Goal: Task Accomplishment & Management: Manage account settings

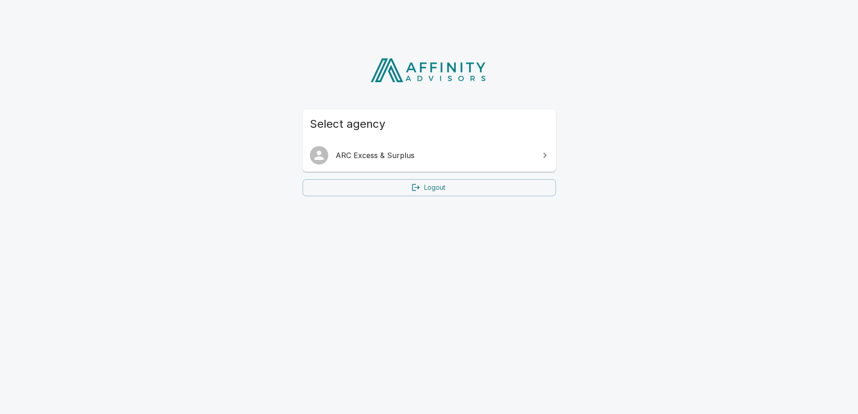
click at [430, 153] on span "ARC Excess & Surplus" at bounding box center [435, 155] width 198 height 11
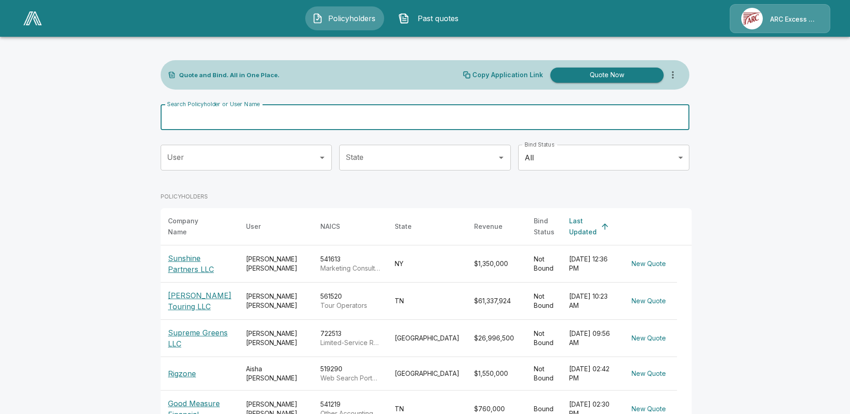
click at [315, 112] on input "Search Policyholder or User Name" at bounding box center [420, 117] width 519 height 26
type input "*******"
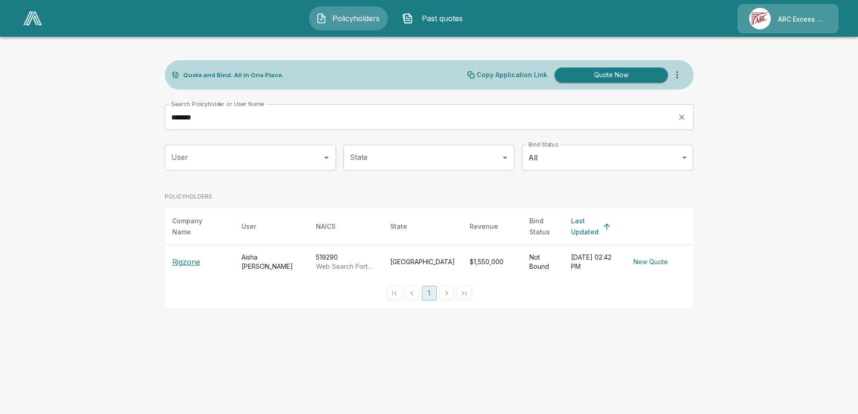
click at [188, 256] on p "Rigzone" at bounding box center [186, 261] width 28 height 11
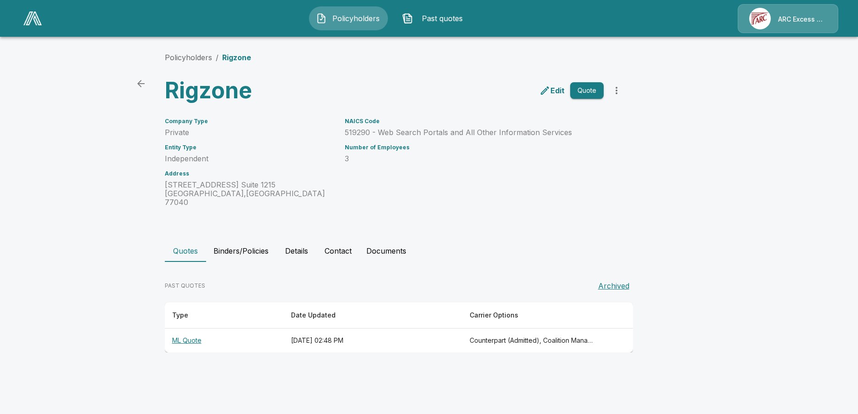
click at [196, 333] on th "ML Quote" at bounding box center [224, 340] width 119 height 24
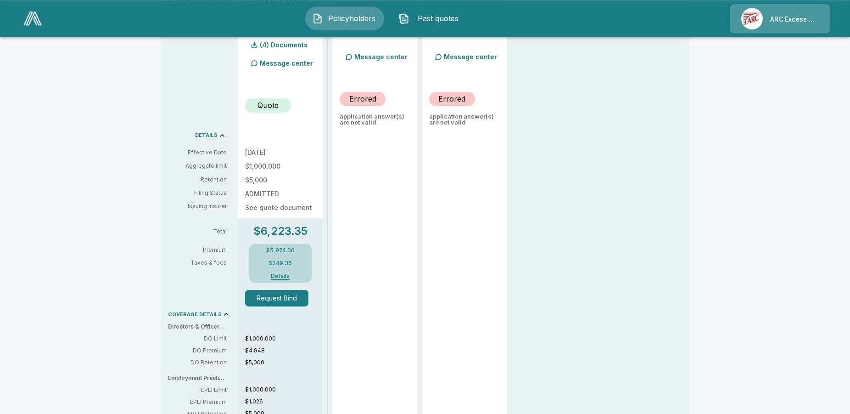
scroll to position [347, 0]
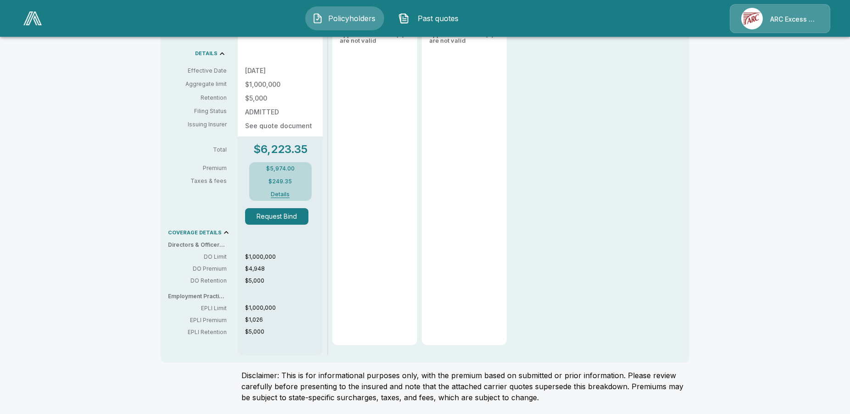
click at [287, 218] on button "Request Bind" at bounding box center [276, 216] width 63 height 17
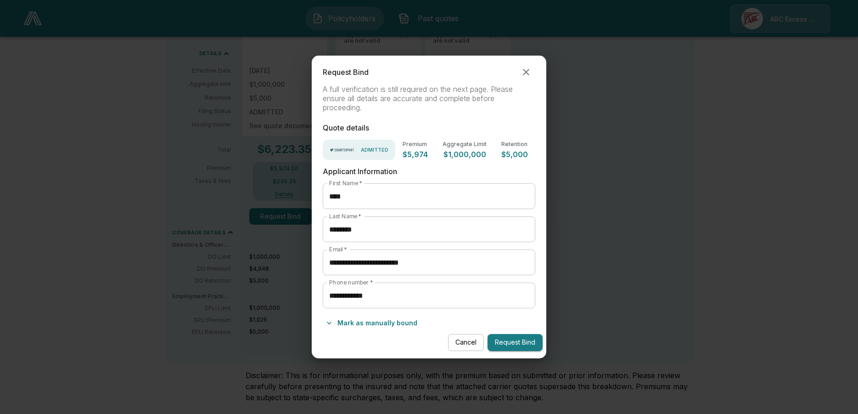
click at [382, 324] on button "Mark as manually bound" at bounding box center [372, 322] width 98 height 15
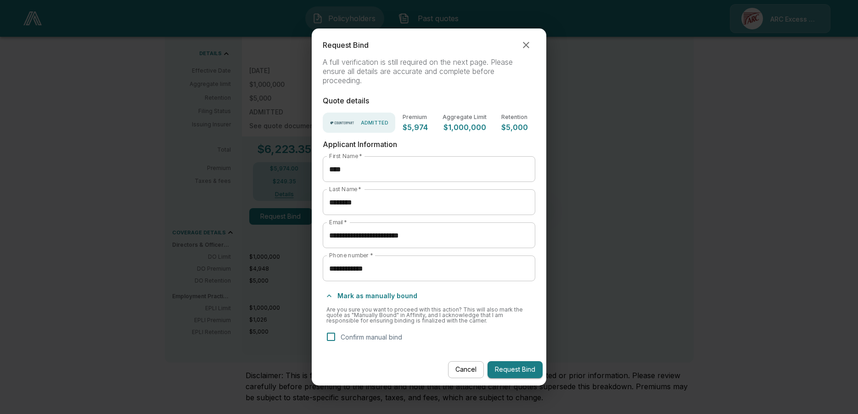
click at [517, 370] on button "Request Bind" at bounding box center [515, 369] width 55 height 17
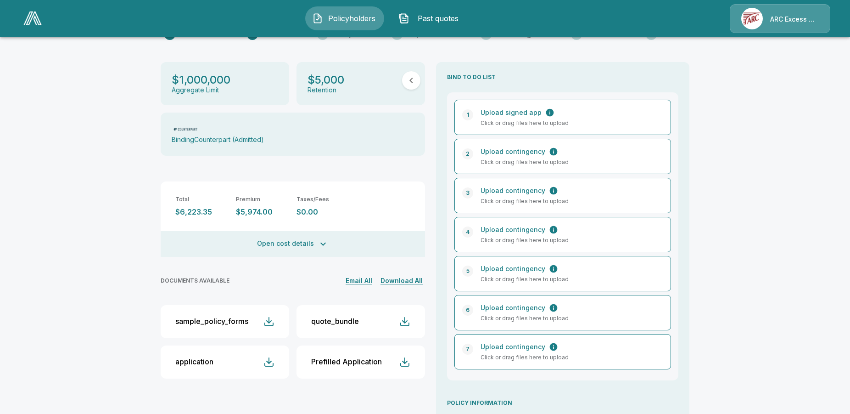
scroll to position [263, 0]
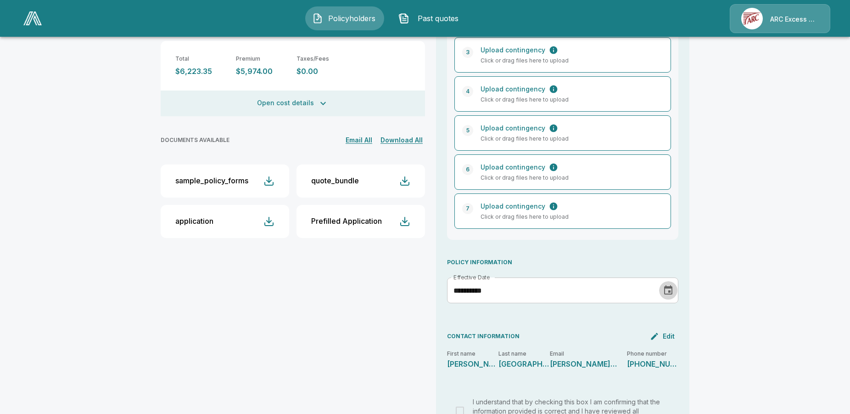
click at [673, 285] on icon "Choose date, selected date is Sep 14, 2025" at bounding box center [668, 289] width 8 height 9
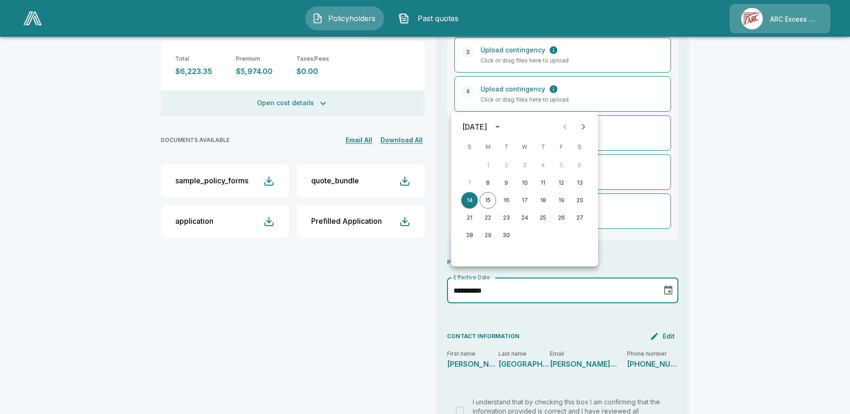
click at [780, 278] on div "**********" at bounding box center [425, 149] width 850 height 737
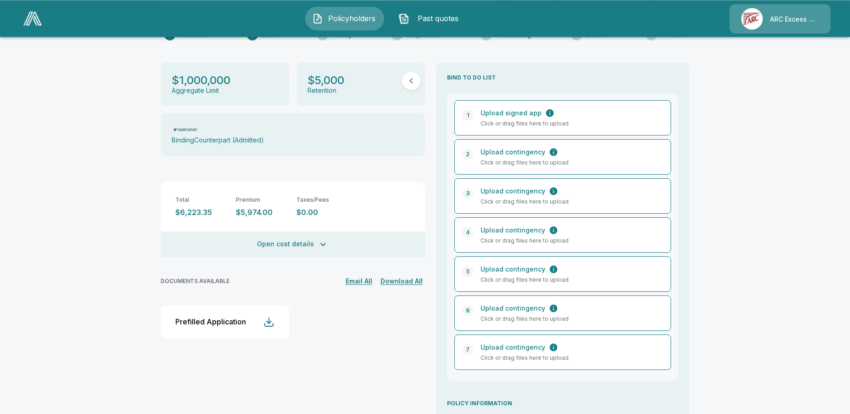
scroll to position [140, 0]
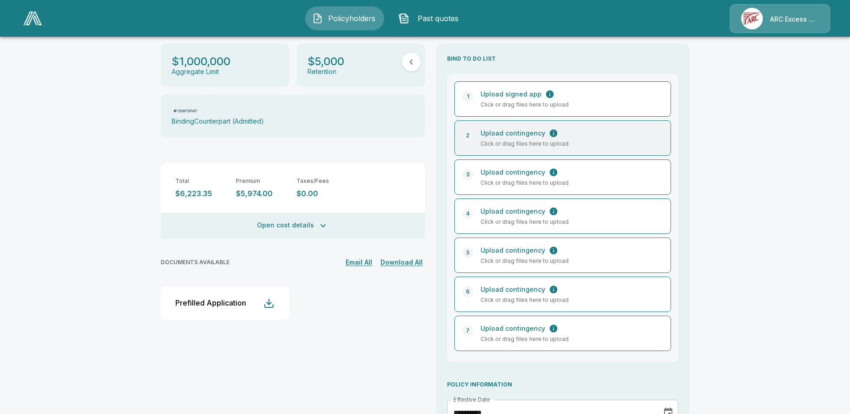
click at [530, 140] on p "Click or drag files here to upload" at bounding box center [568, 144] width 175 height 8
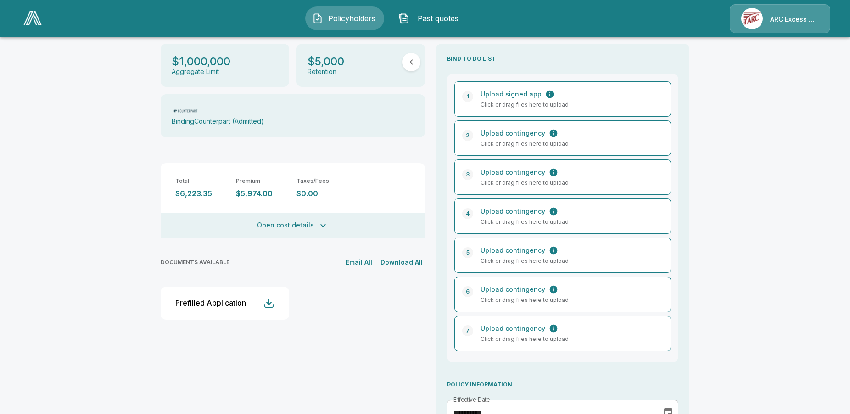
click at [232, 298] on div "Prefilled Application" at bounding box center [210, 302] width 71 height 9
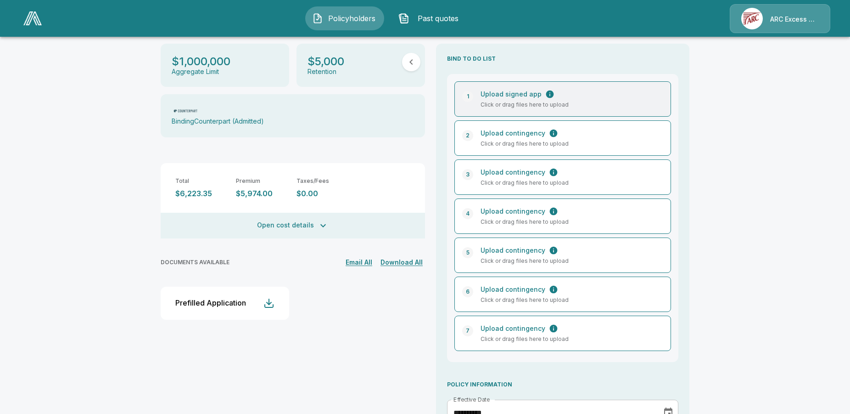
click at [509, 89] on p "Upload signed app" at bounding box center [511, 94] width 61 height 10
type input "**********"
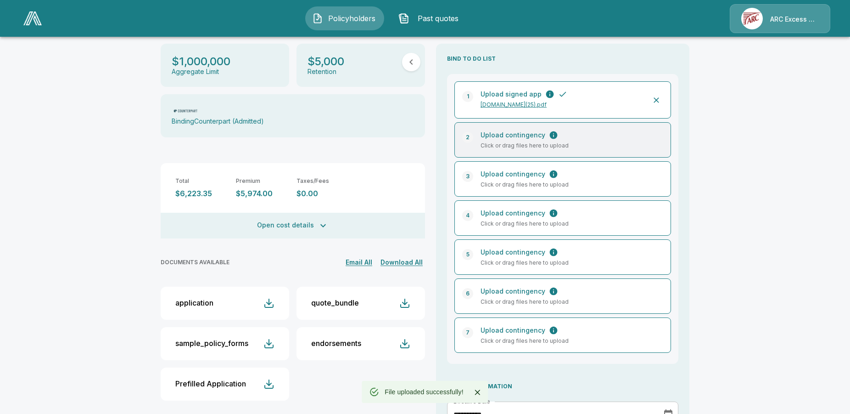
click at [507, 130] on p "Upload contingency" at bounding box center [513, 135] width 65 height 10
type input "**********"
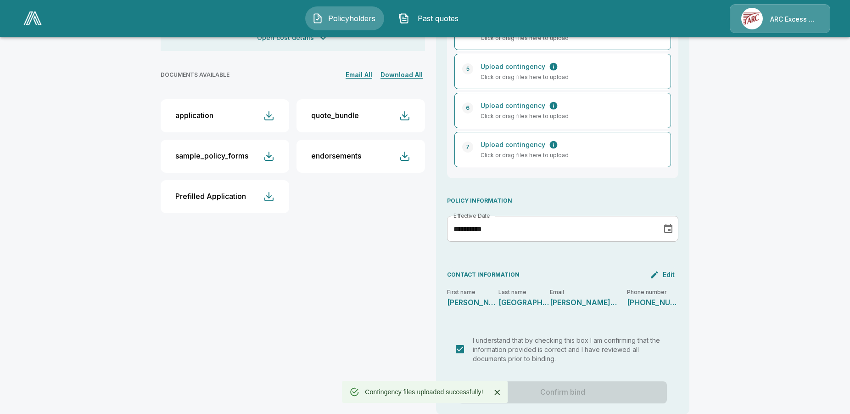
scroll to position [360, 0]
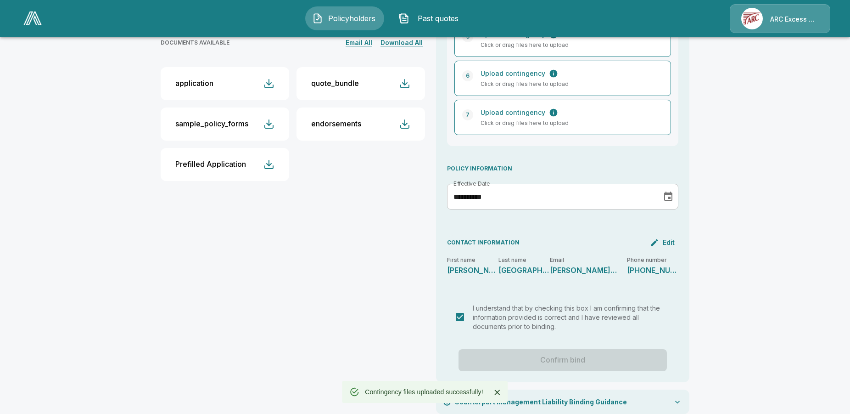
click at [567, 350] on div "Confirm bind" at bounding box center [562, 360] width 231 height 22
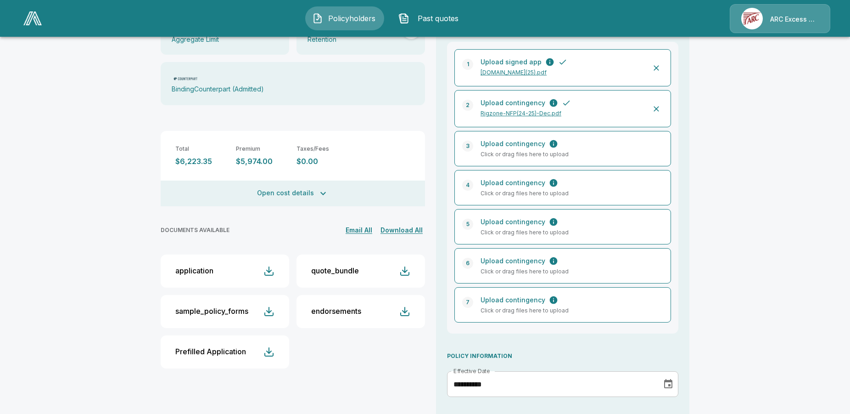
scroll to position [0, 0]
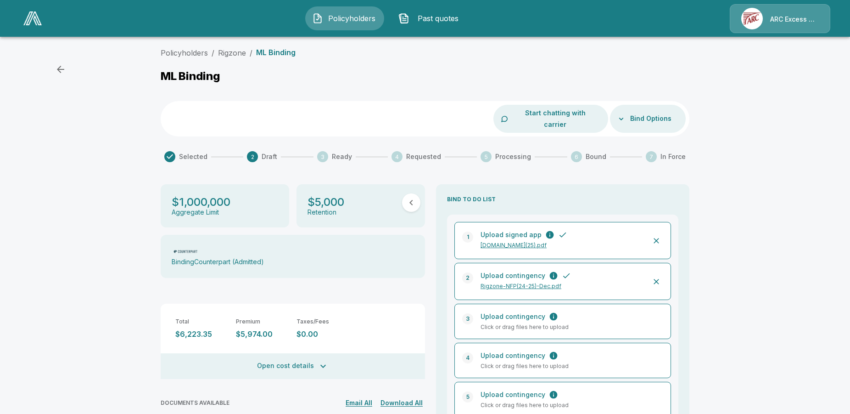
click at [230, 196] on p "$1,000,000" at bounding box center [201, 201] width 59 height 13
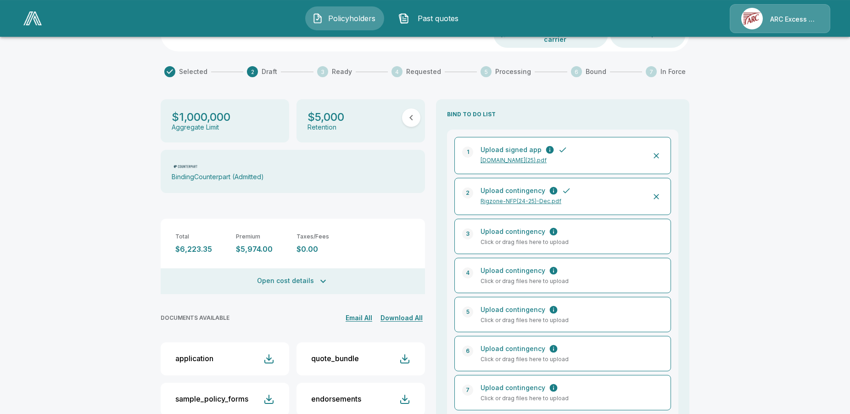
scroll to position [94, 0]
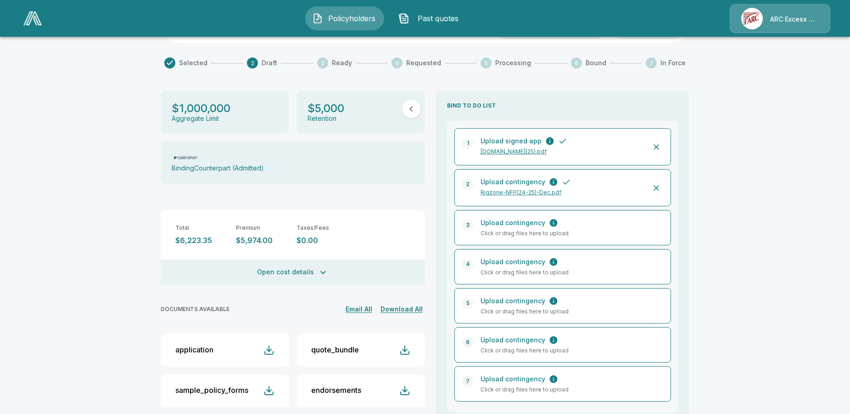
click at [285, 265] on button "Open cost details" at bounding box center [293, 272] width 264 height 26
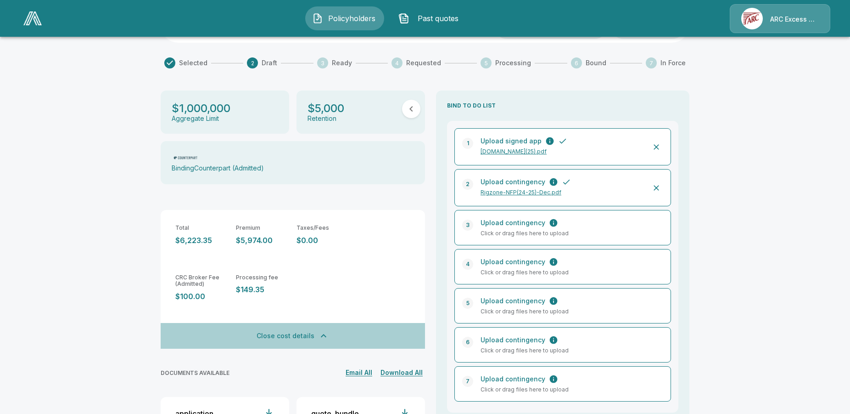
click at [317, 325] on button "Close cost details" at bounding box center [293, 336] width 264 height 26
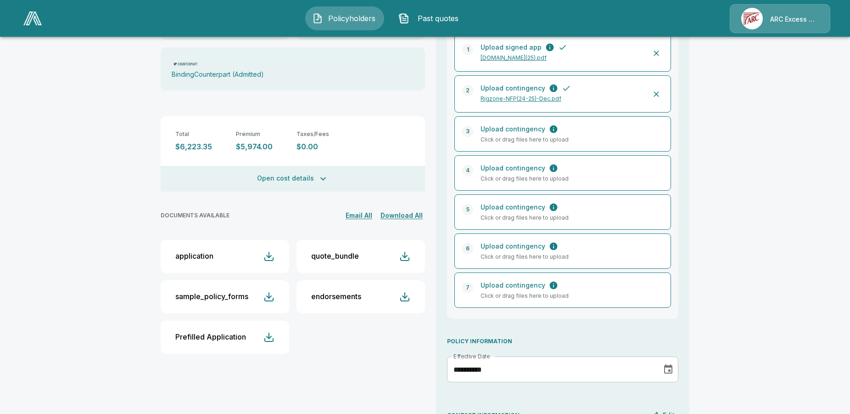
scroll to position [360, 0]
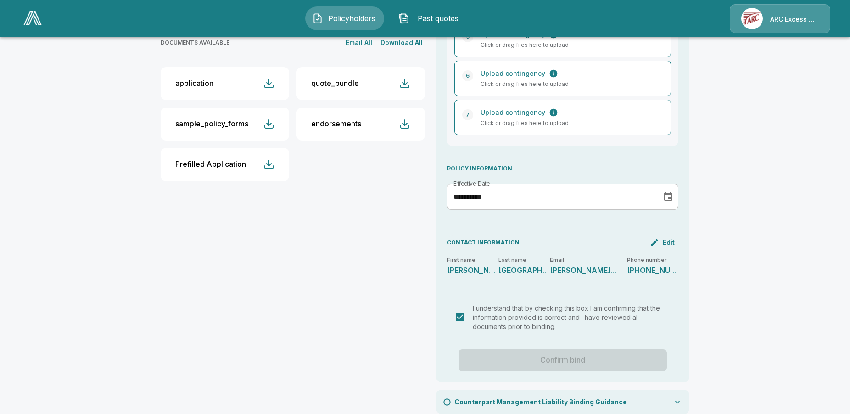
click at [530, 349] on div "Confirm bind" at bounding box center [562, 360] width 231 height 22
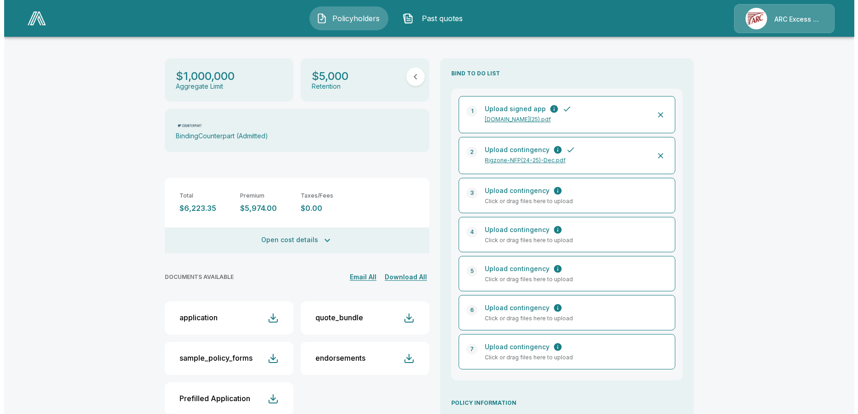
scroll to position [0, 0]
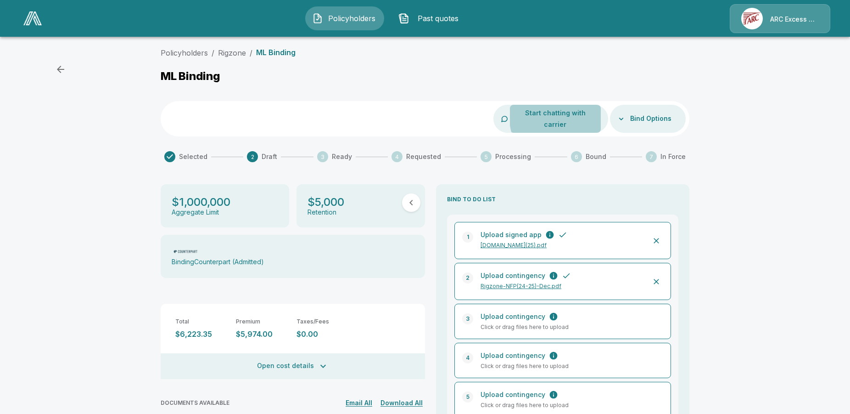
click at [593, 113] on button "Start chatting with carrier" at bounding box center [555, 119] width 91 height 28
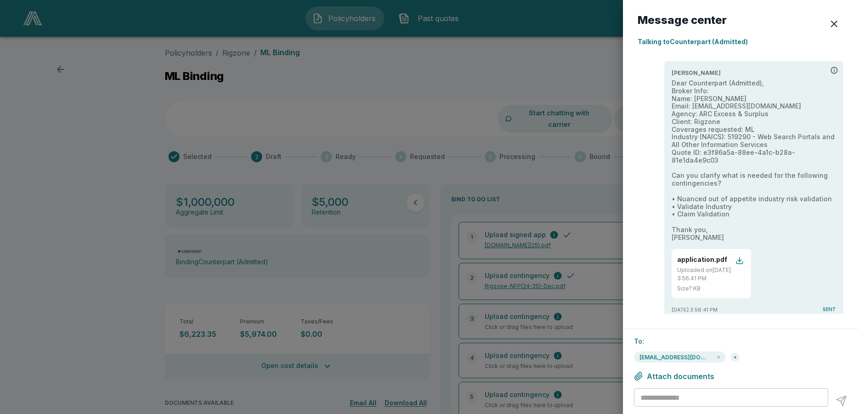
click at [835, 27] on div "button" at bounding box center [834, 23] width 11 height 11
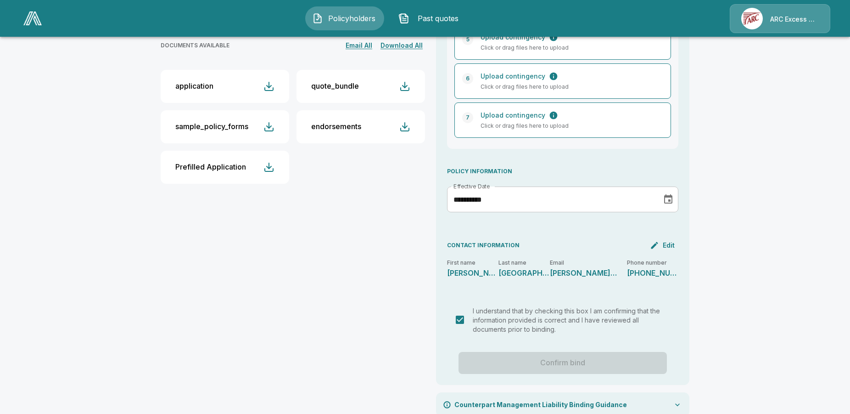
scroll to position [360, 0]
